Goal: Task Accomplishment & Management: Use online tool/utility

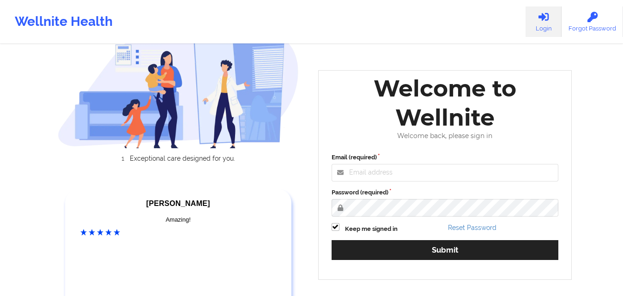
scroll to position [92, 0]
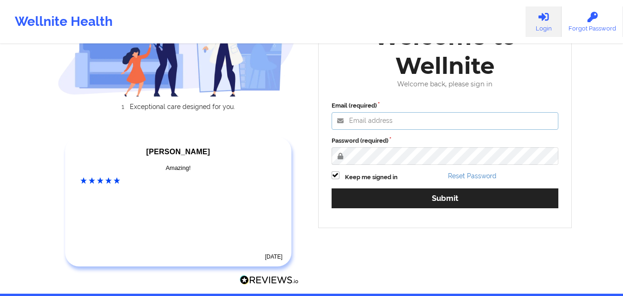
click at [376, 120] on input "Email (required)" at bounding box center [444, 121] width 227 height 18
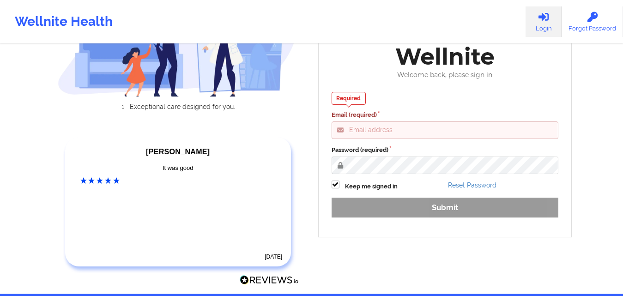
click at [358, 131] on input "Email (required)" at bounding box center [444, 130] width 227 height 18
paste input "[EMAIL_ADDRESS][DOMAIN_NAME]"
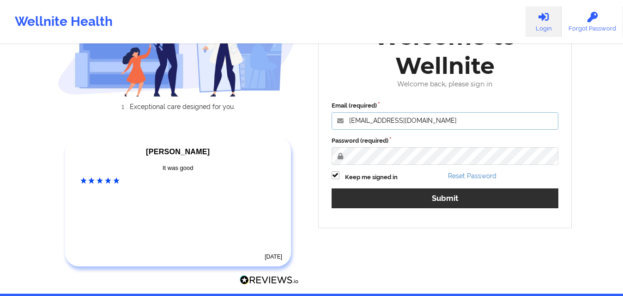
type input "[EMAIL_ADDRESS][DOMAIN_NAME]"
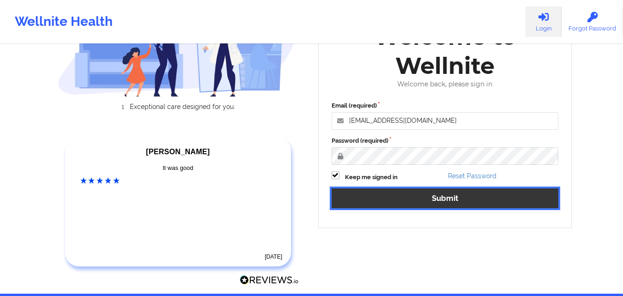
click at [390, 206] on button "Submit" at bounding box center [444, 198] width 227 height 20
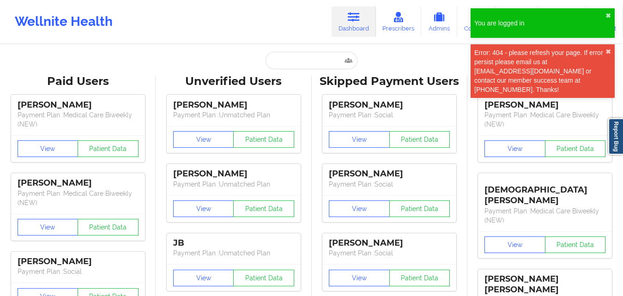
click at [409, 50] on div "Error: 404 - please refresh your page. If error persist please email us at [EMA…" at bounding box center [542, 71] width 144 height 54
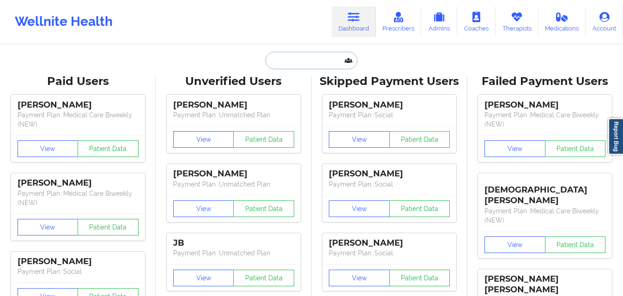
click at [309, 60] on input "text" at bounding box center [310, 61] width 91 height 18
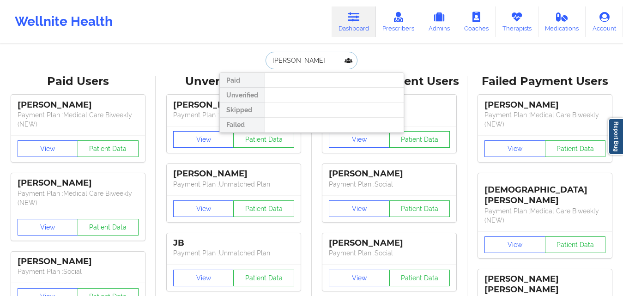
type input "[PERSON_NAME]"
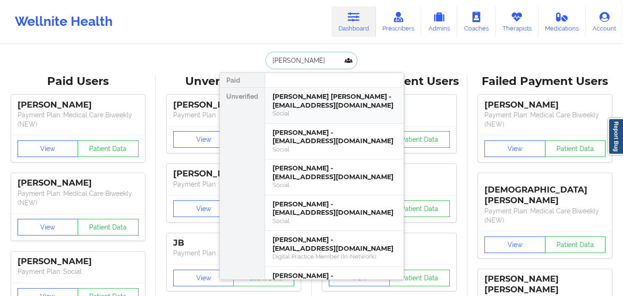
click at [352, 115] on div "Social" at bounding box center [334, 113] width 124 height 8
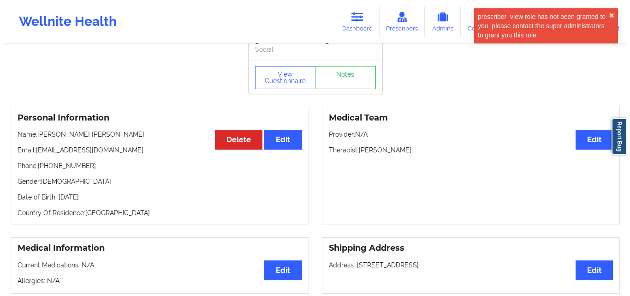
scroll to position [46, 0]
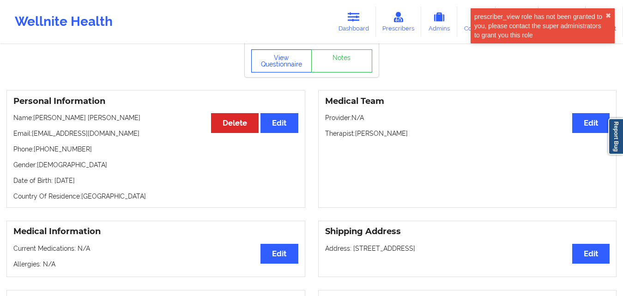
click at [282, 60] on button "View Questionnaire" at bounding box center [281, 60] width 61 height 23
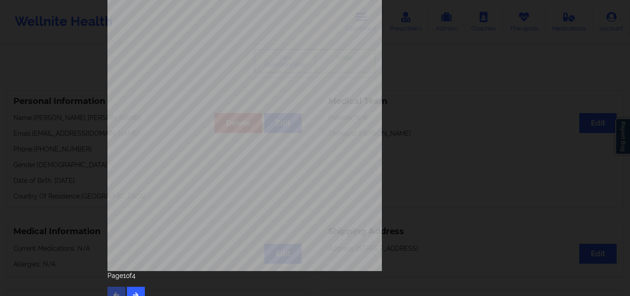
scroll to position [138, 0]
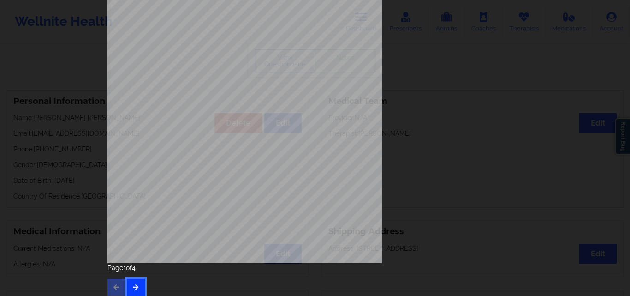
click at [138, 283] on button "button" at bounding box center [136, 287] width 18 height 17
click at [139, 280] on button "button" at bounding box center [136, 287] width 18 height 17
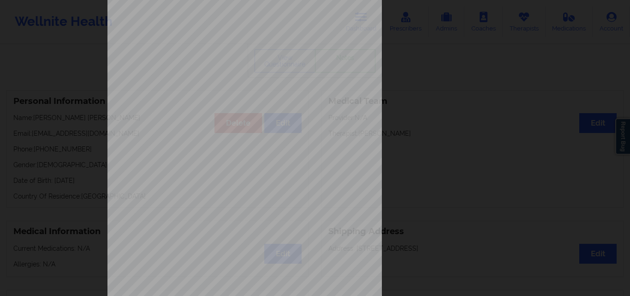
scroll to position [144, 0]
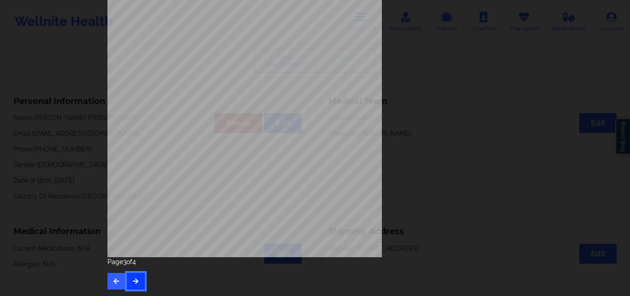
click at [137, 282] on icon "button" at bounding box center [136, 281] width 8 height 6
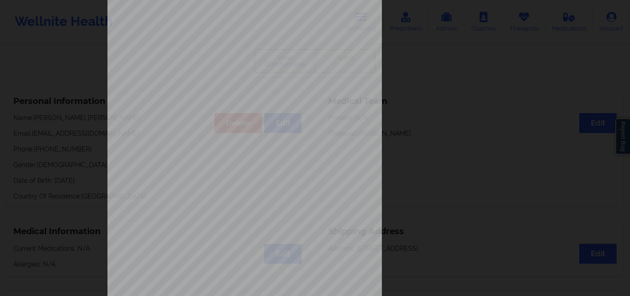
scroll to position [92, 0]
click at [409, 79] on div "Currently Suicidal None Local Pharmacy Data None Where patient came from Throug…" at bounding box center [315, 115] width 415 height 389
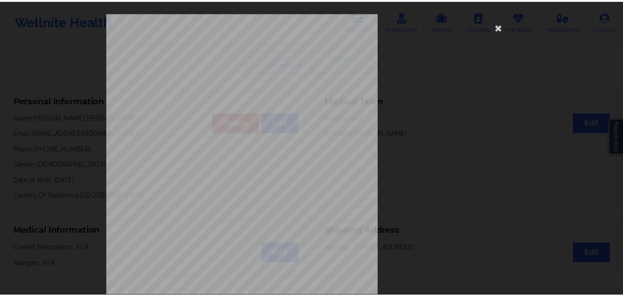
scroll to position [0, 0]
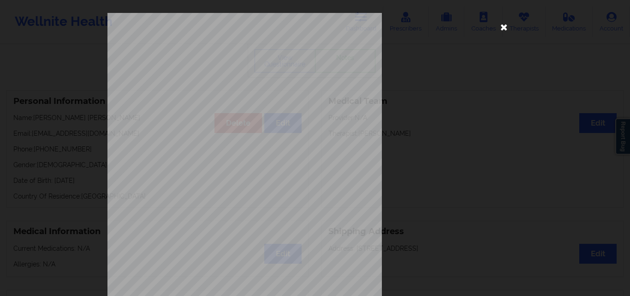
click at [409, 27] on icon at bounding box center [504, 26] width 15 height 15
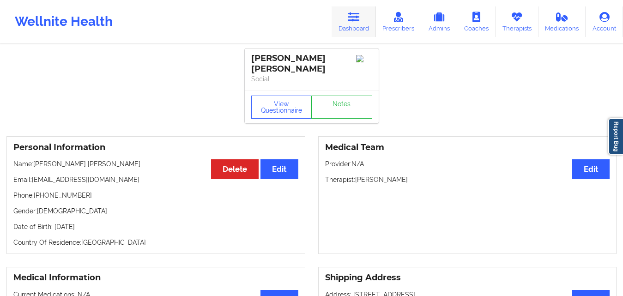
click at [359, 24] on link "Dashboard" at bounding box center [353, 21] width 44 height 30
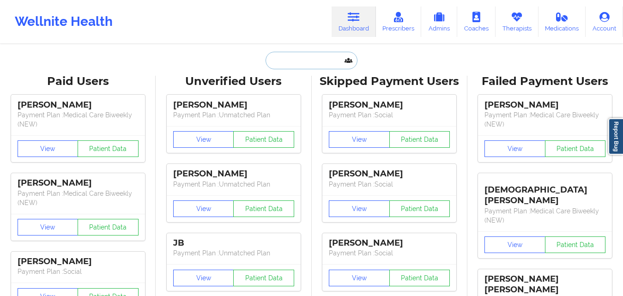
click at [295, 62] on input "text" at bounding box center [310, 61] width 91 height 18
paste input "[PERSON_NAME]"
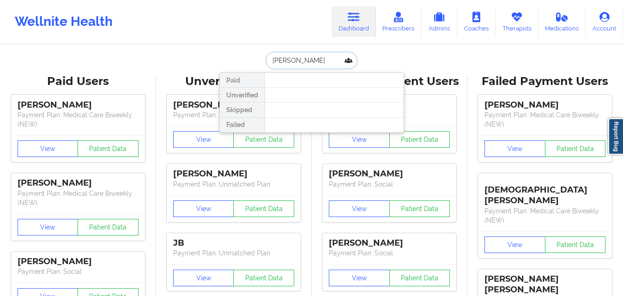
type input "[PERSON_NAME]"
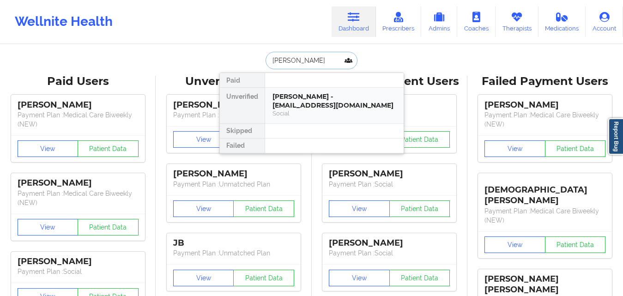
click at [325, 104] on div "[PERSON_NAME] - [EMAIL_ADDRESS][DOMAIN_NAME]" at bounding box center [334, 100] width 124 height 17
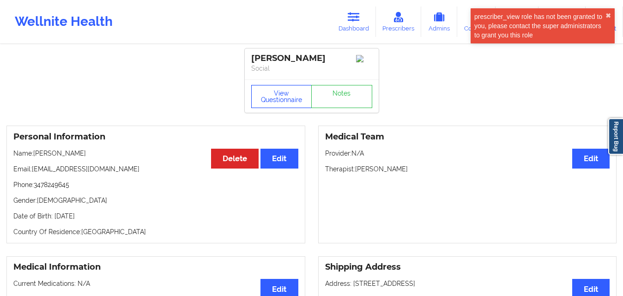
click at [279, 96] on button "View Questionnaire" at bounding box center [281, 96] width 61 height 23
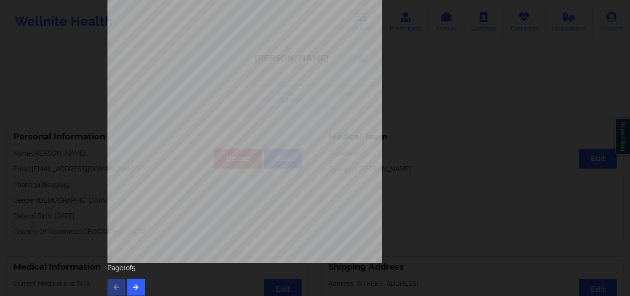
scroll to position [144, 0]
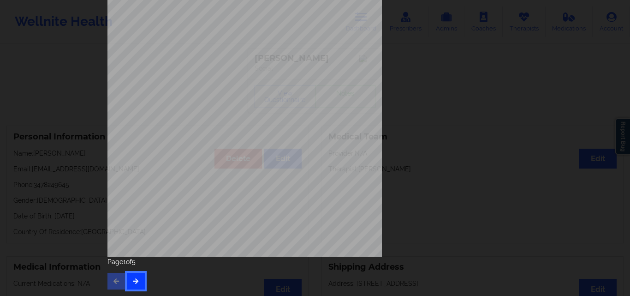
click at [133, 282] on icon "button" at bounding box center [136, 281] width 8 height 6
click at [136, 282] on icon "button" at bounding box center [136, 281] width 8 height 6
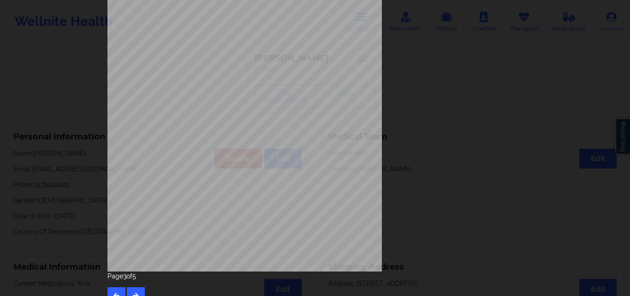
scroll to position [138, 0]
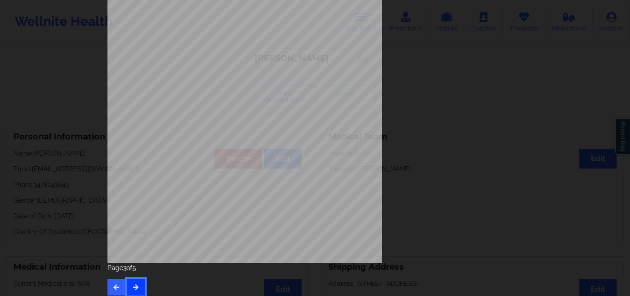
click at [135, 283] on icon "button" at bounding box center [136, 287] width 8 height 6
click at [143, 283] on div "Page 4 of 5" at bounding box center [315, 279] width 415 height 32
click at [141, 283] on button "button" at bounding box center [136, 287] width 18 height 17
click at [115, 283] on icon "button" at bounding box center [117, 287] width 8 height 6
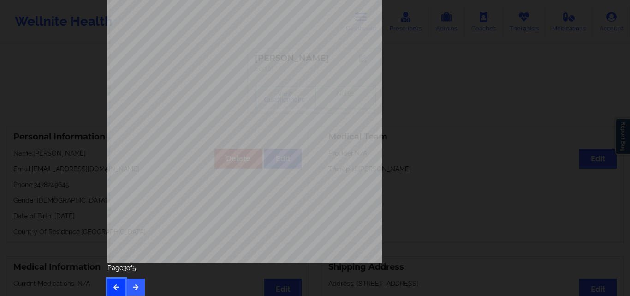
click at [114, 283] on icon "button" at bounding box center [117, 287] width 8 height 6
click at [115, 283] on div "Page 1 of 5" at bounding box center [315, 279] width 415 height 32
click at [114, 283] on div "Page 1 of 5" at bounding box center [315, 279] width 415 height 32
click at [409, 212] on div "[STREET_ADDRESS] What state do you live in ? [US_STATE] Full Name [PERSON_NAME]…" at bounding box center [315, 68] width 415 height 389
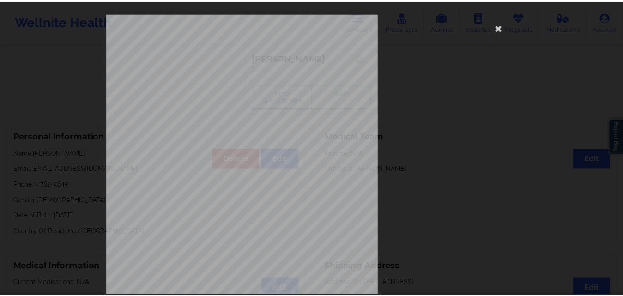
scroll to position [0, 0]
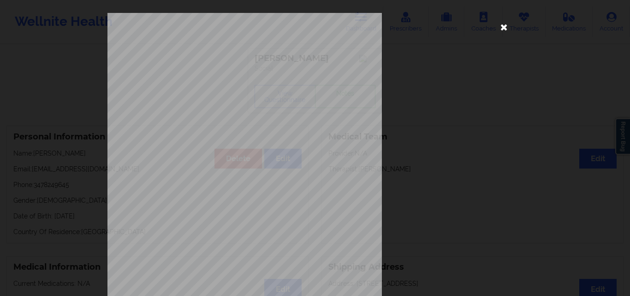
click at [409, 24] on icon at bounding box center [504, 26] width 15 height 15
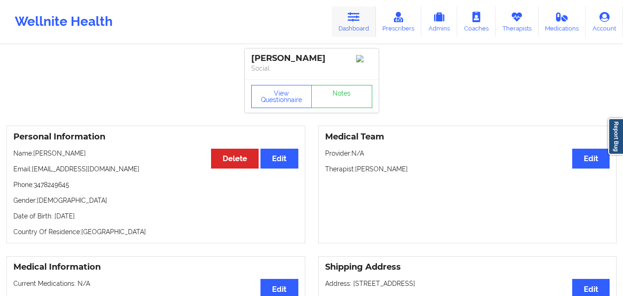
click at [355, 23] on link "Dashboard" at bounding box center [353, 21] width 44 height 30
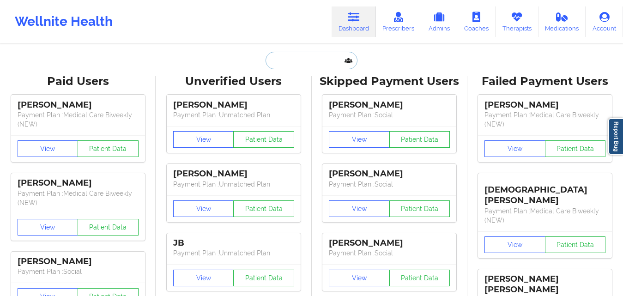
click at [276, 64] on input "text" at bounding box center [310, 61] width 91 height 18
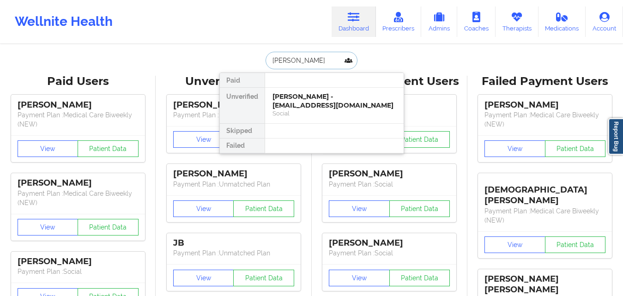
type input "[PERSON_NAME]"
click at [328, 99] on div "[PERSON_NAME] - [EMAIL_ADDRESS][DOMAIN_NAME]" at bounding box center [334, 100] width 124 height 17
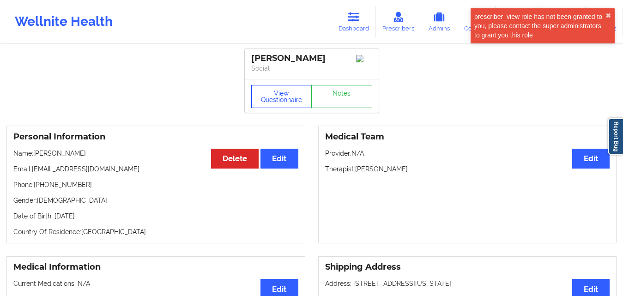
click at [296, 101] on button "View Questionnaire" at bounding box center [281, 96] width 61 height 23
click at [409, 13] on button "✖︎" at bounding box center [608, 15] width 6 height 7
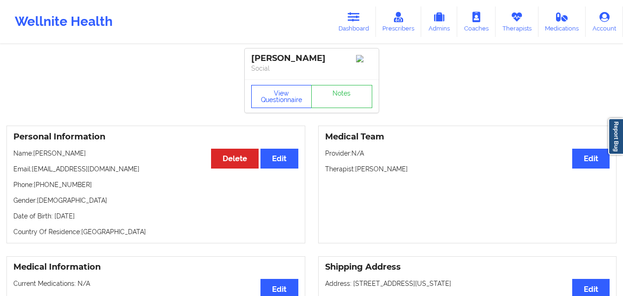
click at [277, 98] on button "View Questionnaire" at bounding box center [281, 96] width 61 height 23
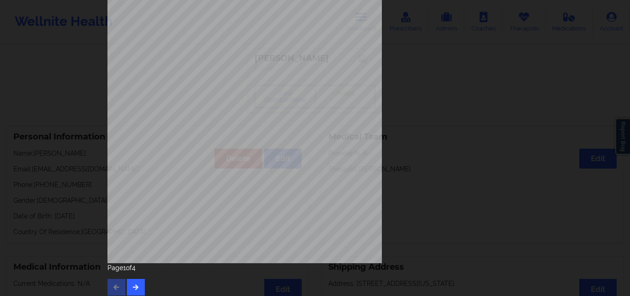
scroll to position [144, 0]
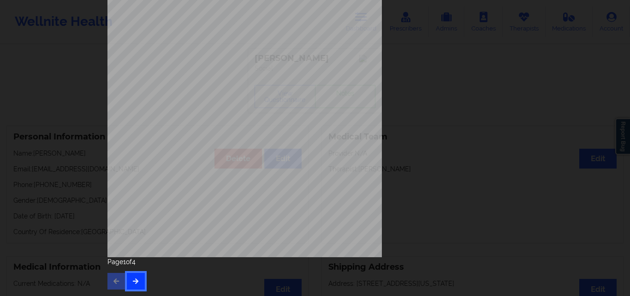
click at [139, 278] on button "button" at bounding box center [136, 281] width 18 height 17
click at [134, 271] on div "Page 2 of 4" at bounding box center [315, 273] width 415 height 32
click at [132, 276] on button "button" at bounding box center [136, 281] width 18 height 17
click at [134, 278] on icon "button" at bounding box center [136, 281] width 8 height 6
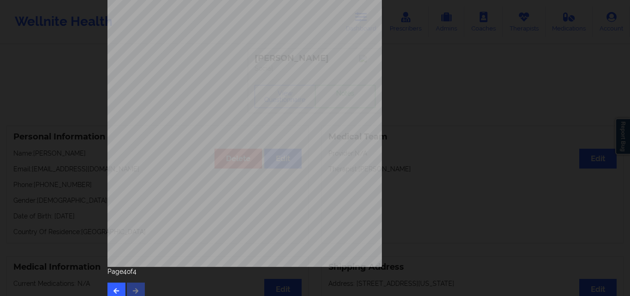
scroll to position [138, 0]
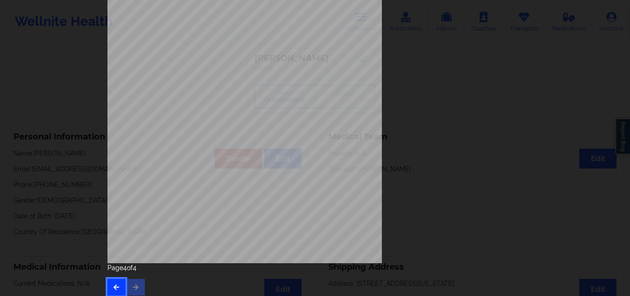
click at [114, 282] on button "button" at bounding box center [117, 287] width 18 height 17
click at [409, 132] on div "commercial Insurance Member ID for patient U3408877801 Insurance company name d…" at bounding box center [315, 68] width 415 height 389
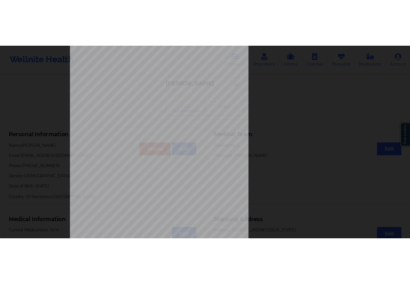
scroll to position [0, 0]
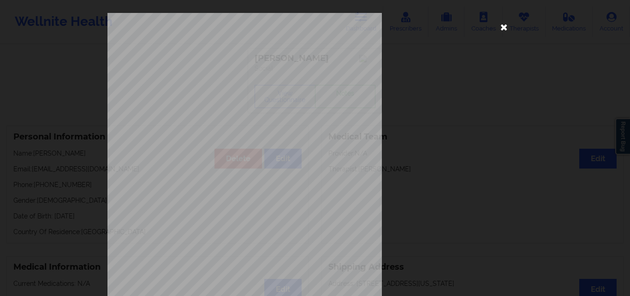
click at [409, 28] on icon at bounding box center [504, 26] width 15 height 15
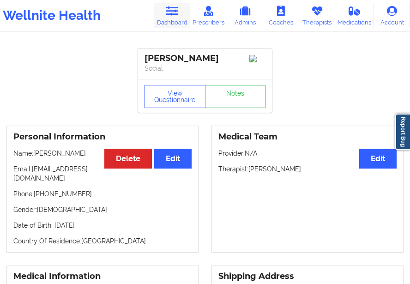
click at [184, 10] on link "Dashboard" at bounding box center [172, 15] width 36 height 24
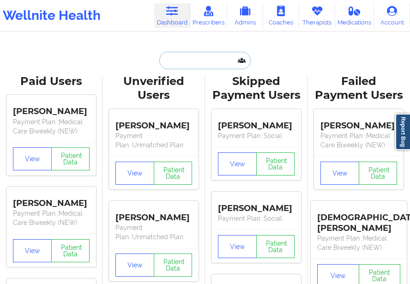
click at [171, 66] on input "text" at bounding box center [204, 61] width 91 height 18
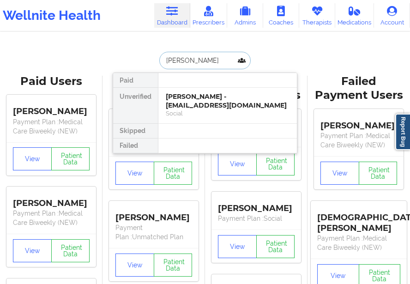
type input "[PERSON_NAME]"
click at [222, 104] on div "[PERSON_NAME] - [EMAIL_ADDRESS][DOMAIN_NAME]" at bounding box center [228, 100] width 124 height 17
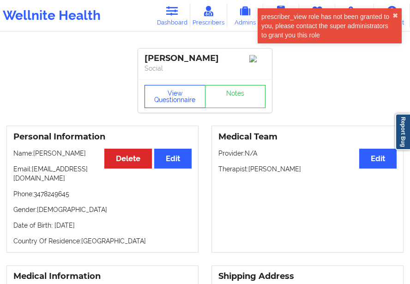
click at [171, 108] on button "View Questionnaire" at bounding box center [174, 96] width 61 height 23
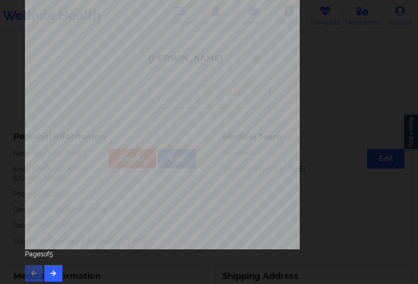
scroll to position [156, 0]
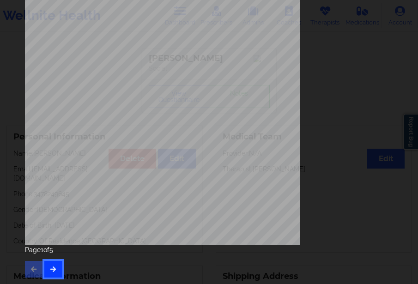
click at [52, 269] on icon "button" at bounding box center [53, 269] width 8 height 6
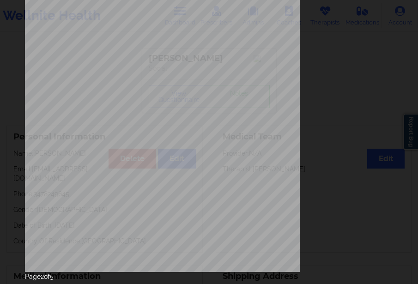
scroll to position [138, 0]
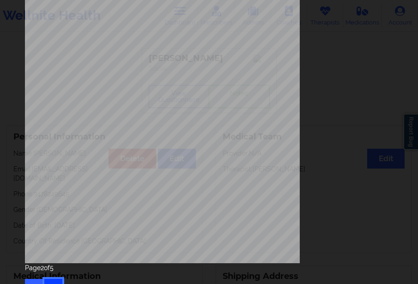
click at [47, 279] on button "button" at bounding box center [53, 287] width 18 height 17
click at [53, 281] on button "button" at bounding box center [53, 287] width 18 height 17
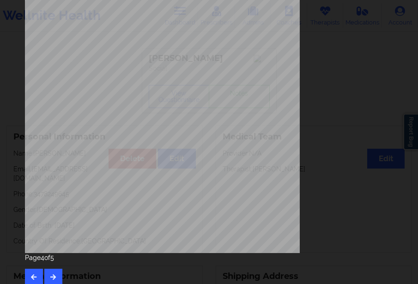
scroll to position [156, 0]
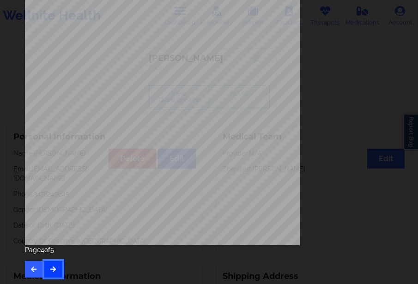
click at [56, 268] on icon "button" at bounding box center [53, 269] width 8 height 6
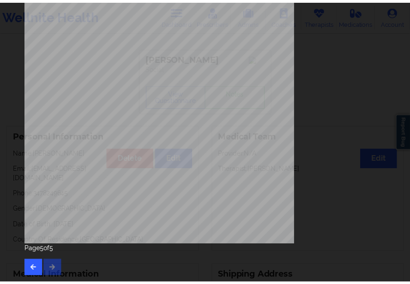
scroll to position [0, 0]
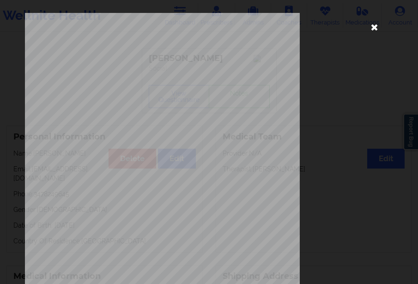
click at [367, 30] on icon at bounding box center [374, 26] width 15 height 15
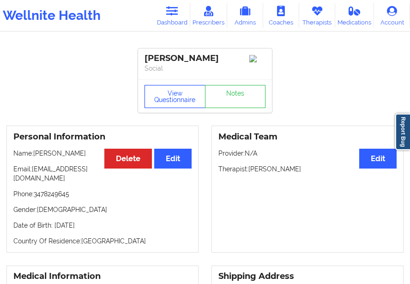
click at [170, 108] on button "View Questionnaire" at bounding box center [174, 96] width 61 height 23
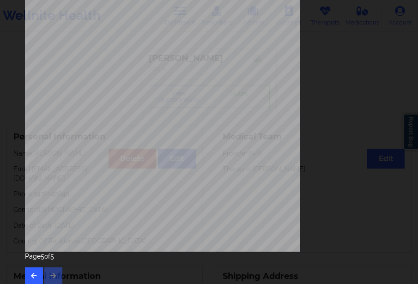
scroll to position [156, 0]
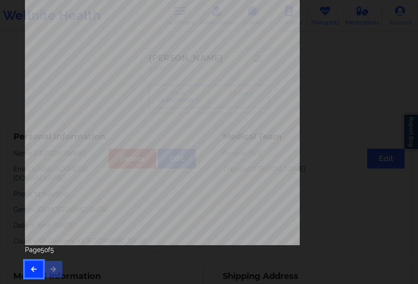
click at [29, 269] on button "button" at bounding box center [34, 269] width 18 height 17
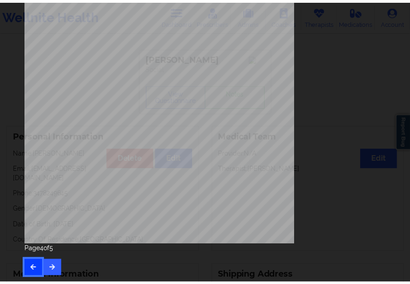
scroll to position [0, 0]
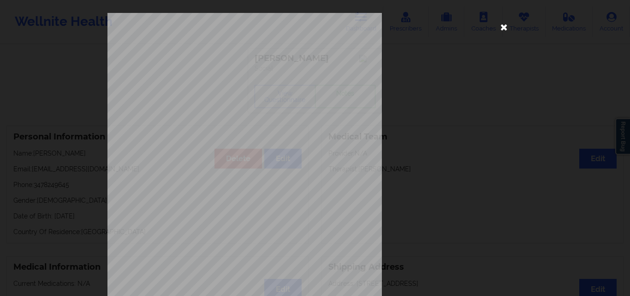
click at [409, 26] on icon at bounding box center [504, 26] width 15 height 15
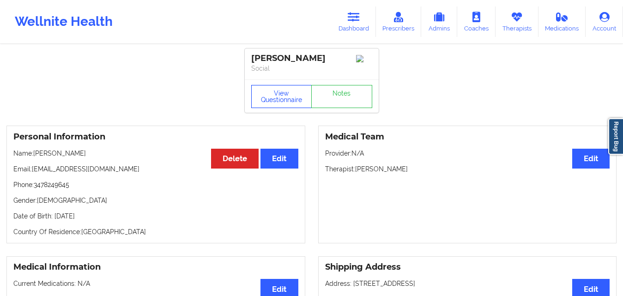
click at [285, 102] on button "View Questionnaire" at bounding box center [281, 96] width 61 height 23
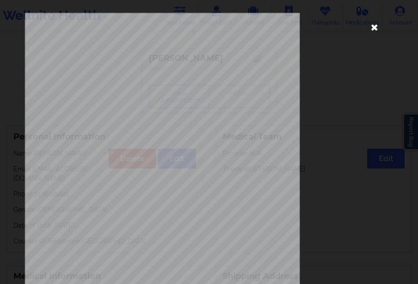
click at [372, 28] on icon at bounding box center [374, 26] width 15 height 15
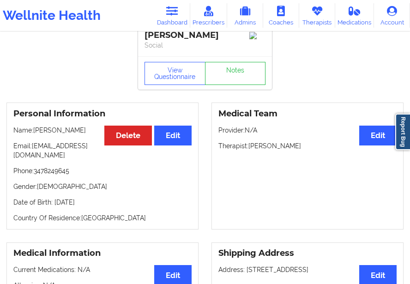
scroll to position [46, 0]
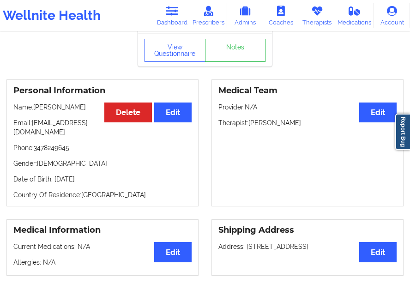
drag, startPoint x: 54, startPoint y: 182, endPoint x: 112, endPoint y: 183, distance: 58.2
click at [112, 183] on p "Date of Birth: [DEMOGRAPHIC_DATA]" at bounding box center [102, 178] width 178 height 9
copy p "[DATE]"
